Goal: Task Accomplishment & Management: Manage account settings

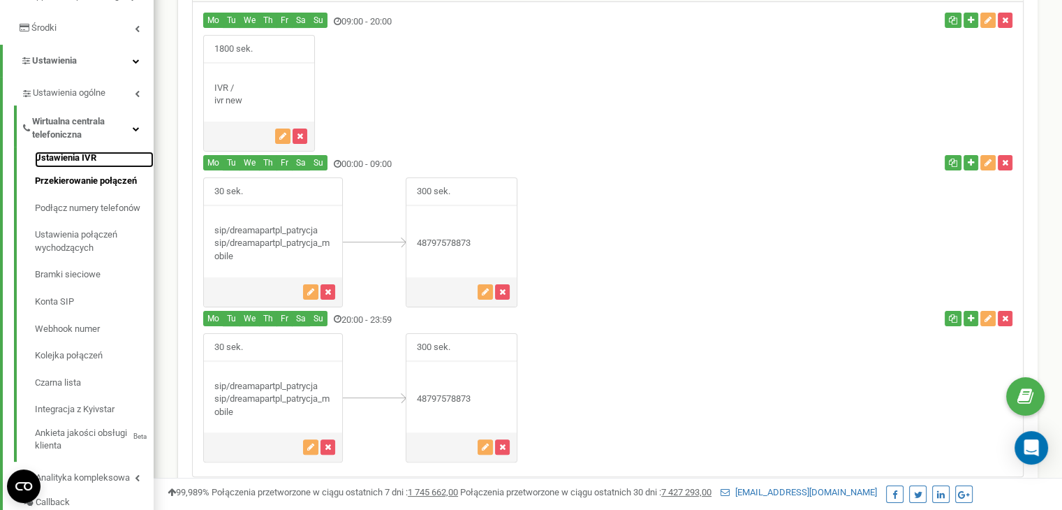
click at [64, 168] on link "Ustawienia IVR" at bounding box center [94, 159] width 119 height 17
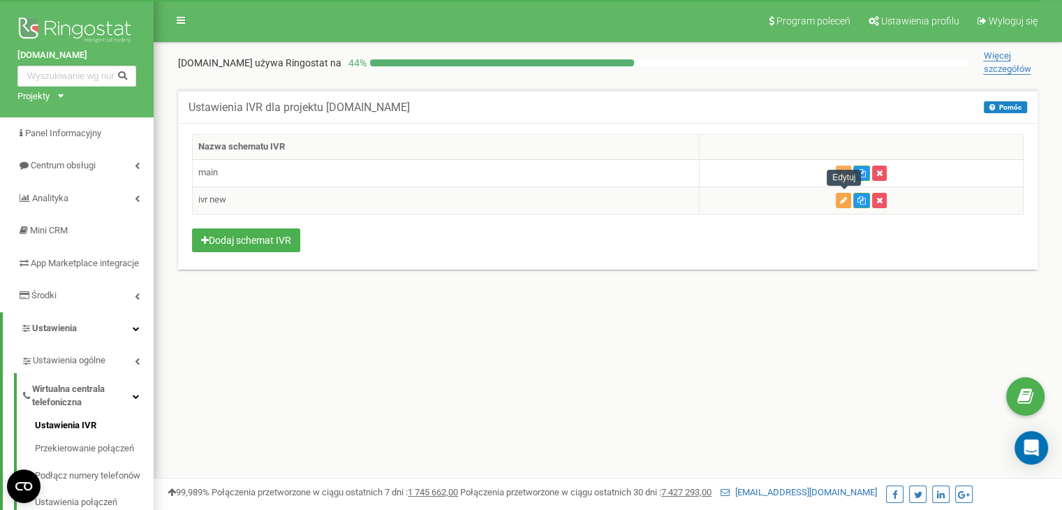
click at [846, 196] on icon "button" at bounding box center [843, 200] width 7 height 8
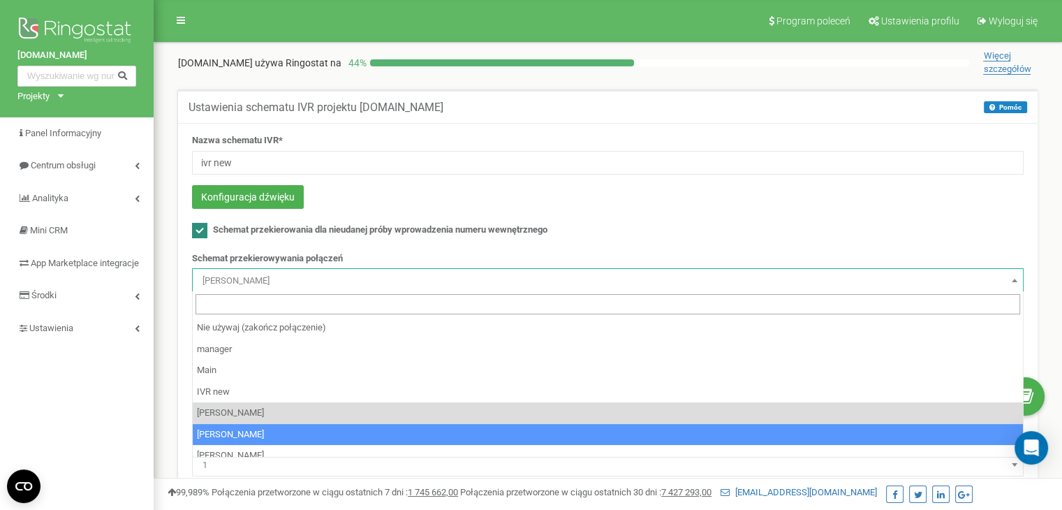
select select "140455"
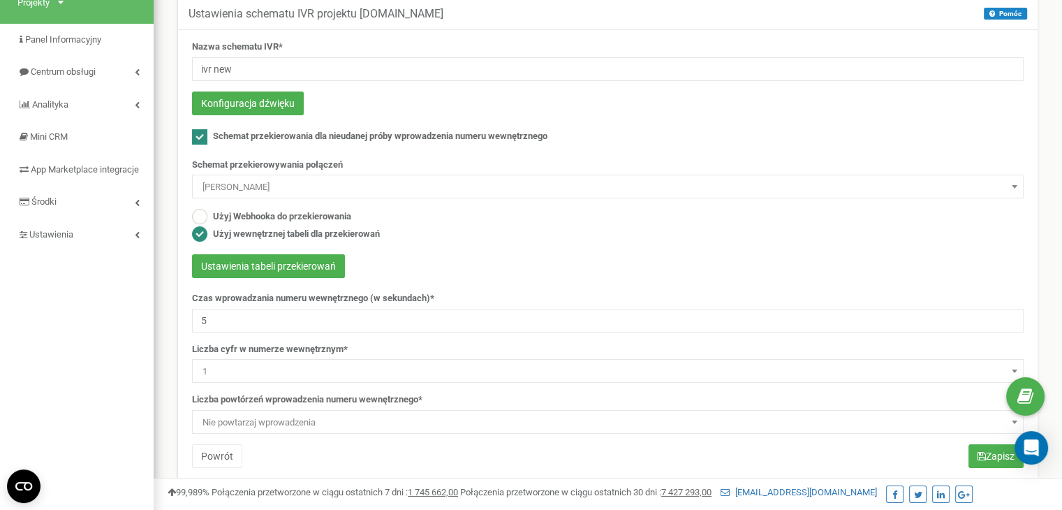
scroll to position [209, 0]
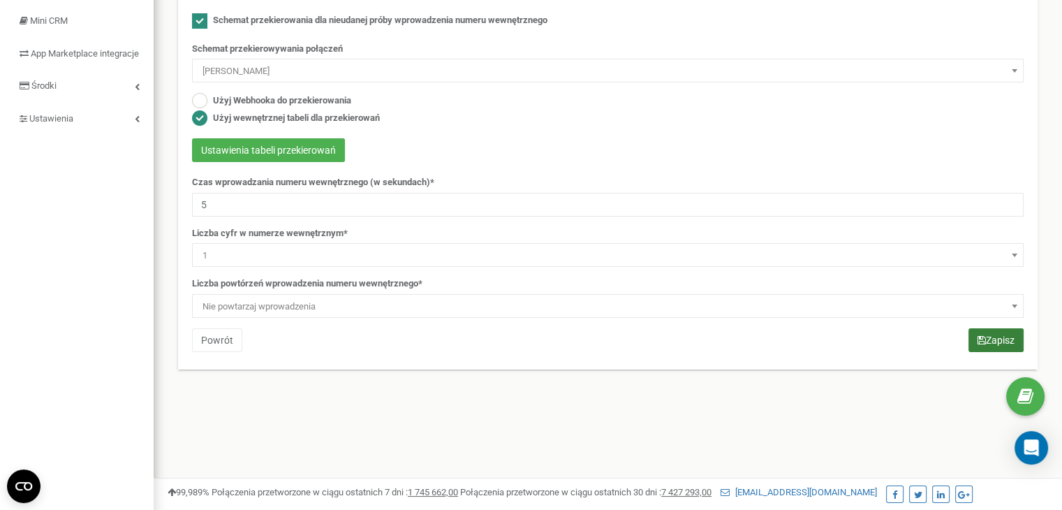
click at [1000, 338] on button "Zapisz" at bounding box center [995, 340] width 55 height 24
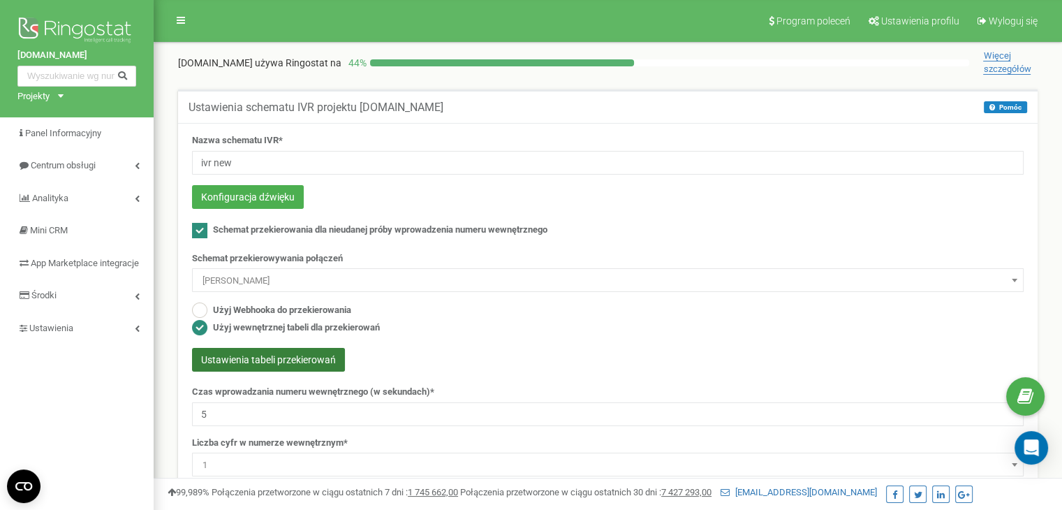
click at [303, 355] on button "Ustawienia tabeli przekierowań" at bounding box center [268, 360] width 153 height 24
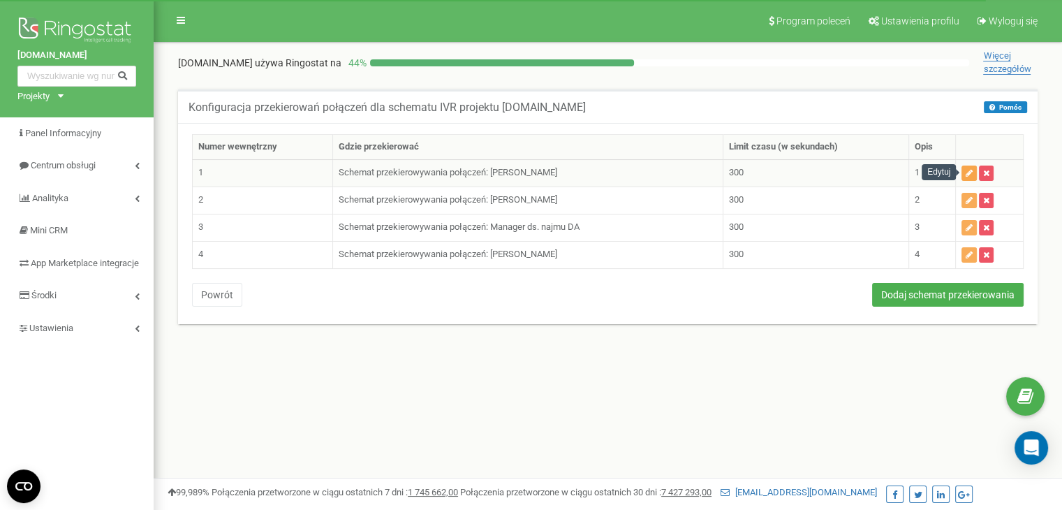
click at [966, 171] on icon "button" at bounding box center [968, 173] width 7 height 8
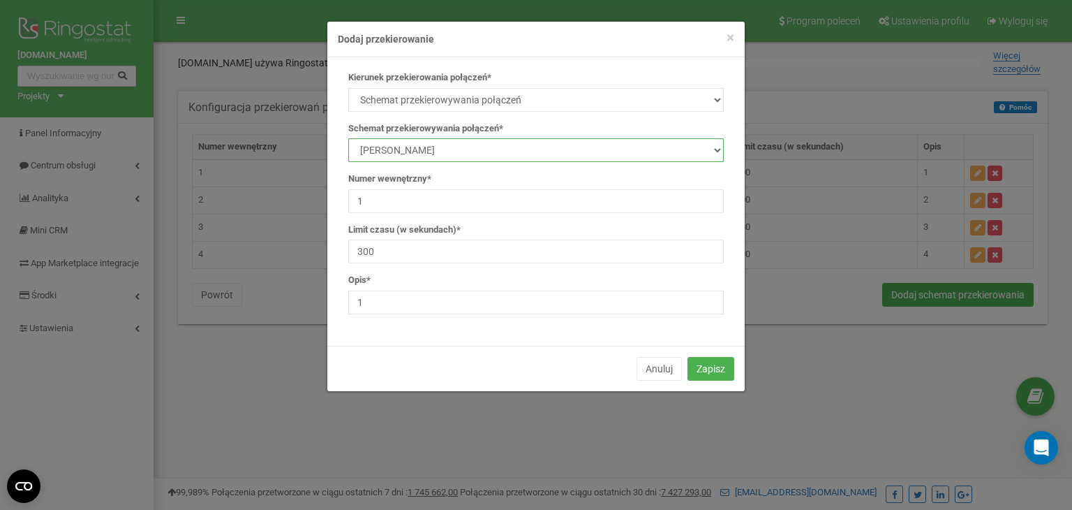
click at [435, 151] on select "manager Main IVR new [PERSON_NAME] [PERSON_NAME] [PERSON_NAME] Manager ds. najm…" at bounding box center [536, 150] width 376 height 24
select select "140455"
click at [348, 138] on select "manager Main IVR new [PERSON_NAME] [PERSON_NAME] [PERSON_NAME] Manager ds. najm…" at bounding box center [536, 150] width 376 height 24
click at [708, 366] on button "Zapisz" at bounding box center [711, 369] width 47 height 24
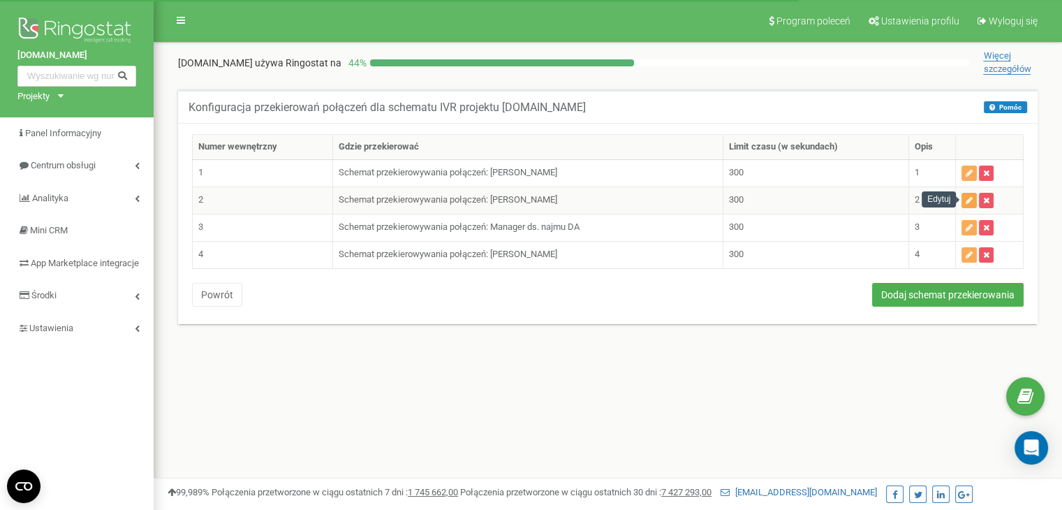
drag, startPoint x: 0, startPoint y: 0, endPoint x: 969, endPoint y: 200, distance: 989.3
click at [969, 200] on icon "button" at bounding box center [968, 200] width 7 height 8
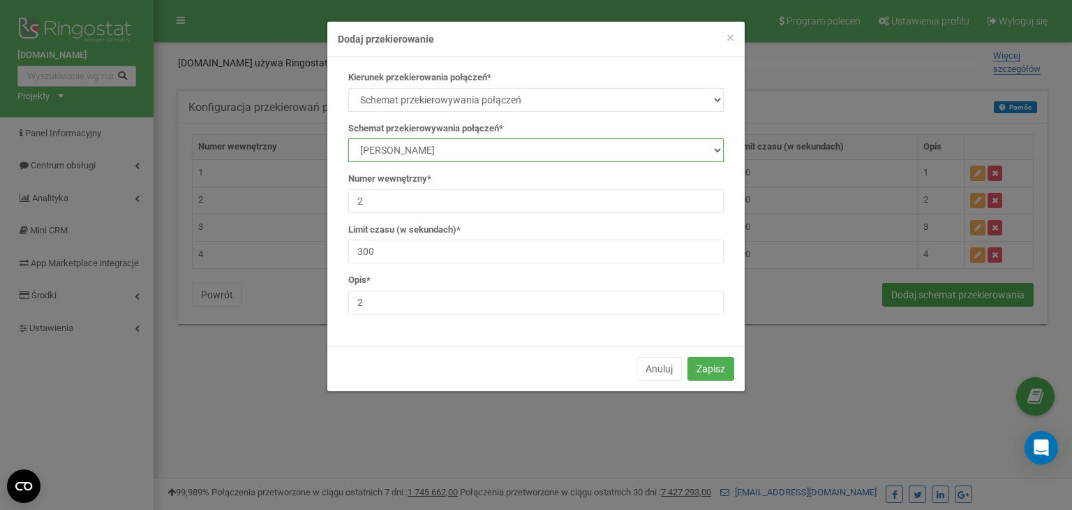
click at [396, 140] on select "manager Main IVR new Kamila Rzeszut Patrycja Juroszek Szymon Górnik Manager ds.…" at bounding box center [536, 150] width 376 height 24
select select "140455"
click at [348, 138] on select "manager Main IVR new Kamila Rzeszut Patrycja Juroszek Szymon Górnik Manager ds.…" at bounding box center [536, 150] width 376 height 24
click at [711, 372] on button "Zapisz" at bounding box center [711, 369] width 47 height 24
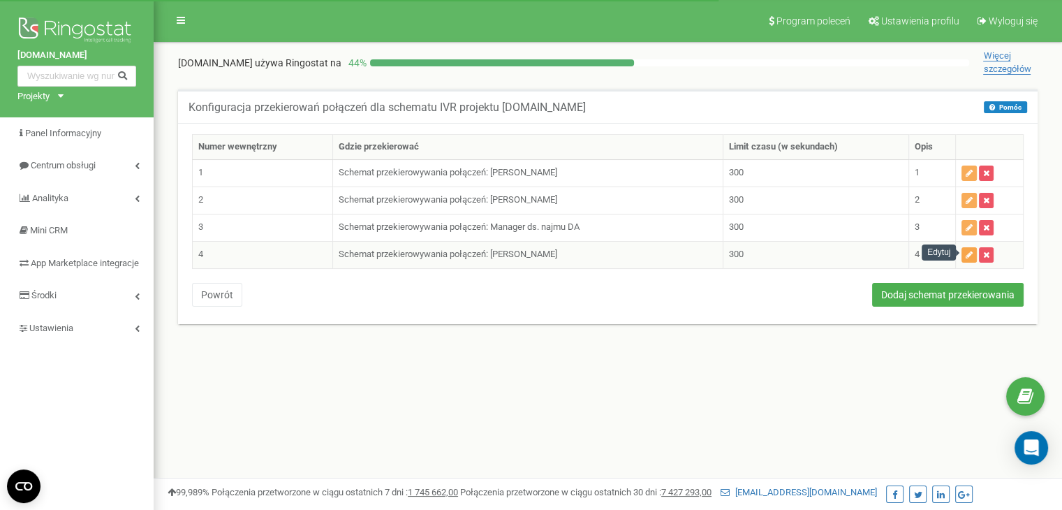
click at [969, 255] on icon "button" at bounding box center [968, 255] width 7 height 8
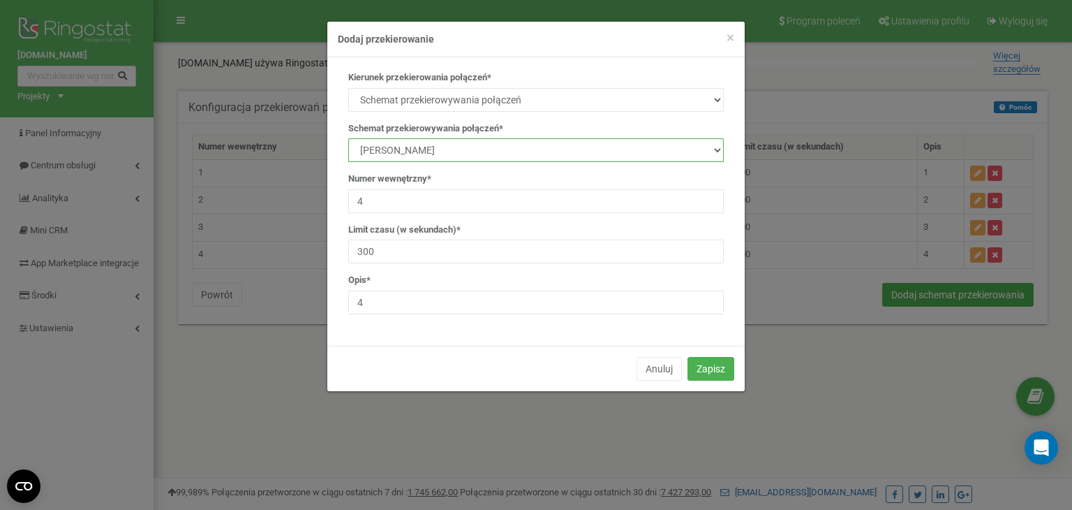
click at [422, 140] on select "manager Main IVR new [PERSON_NAME] [PERSON_NAME] [PERSON_NAME] Manager ds. najm…" at bounding box center [536, 150] width 376 height 24
select select "140455"
click at [348, 138] on select "manager Main IVR new [PERSON_NAME] [PERSON_NAME] [PERSON_NAME] Manager ds. najm…" at bounding box center [536, 150] width 376 height 24
click at [720, 378] on button "Zapisz" at bounding box center [711, 369] width 47 height 24
